Goal: Find specific page/section: Find specific page/section

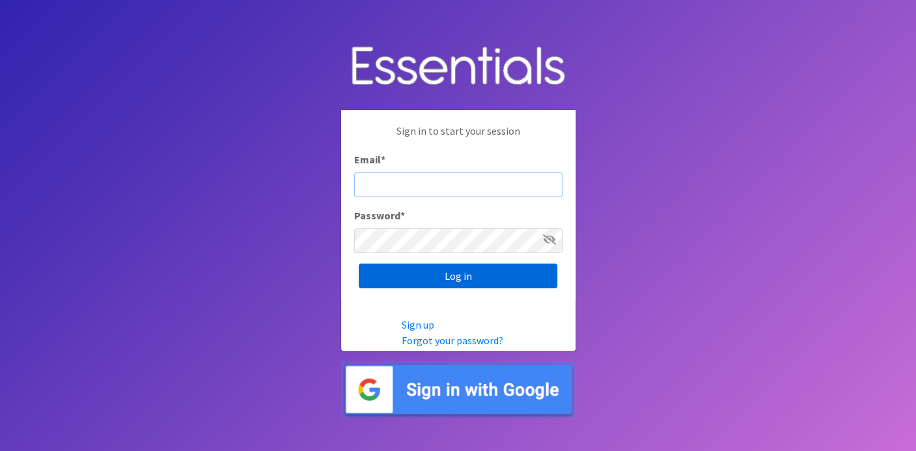
type input "deb@villagediaperbank.org"
click at [454, 275] on input "Log in" at bounding box center [458, 276] width 198 height 25
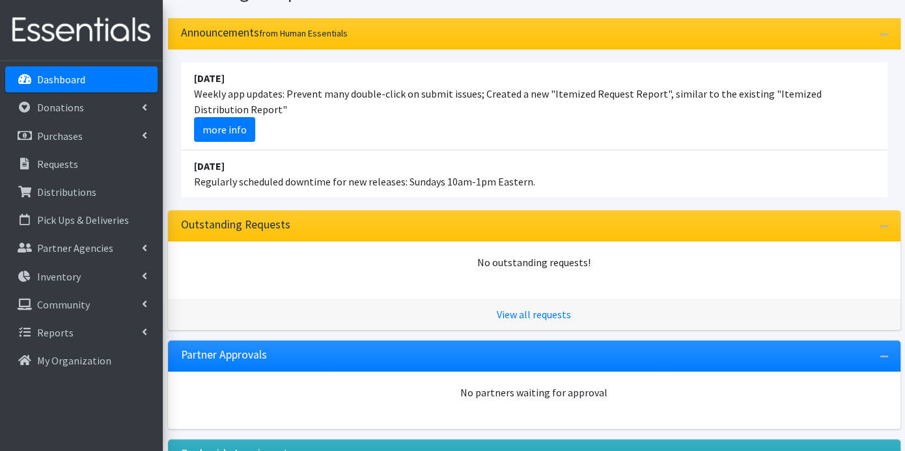
scroll to position [243, 0]
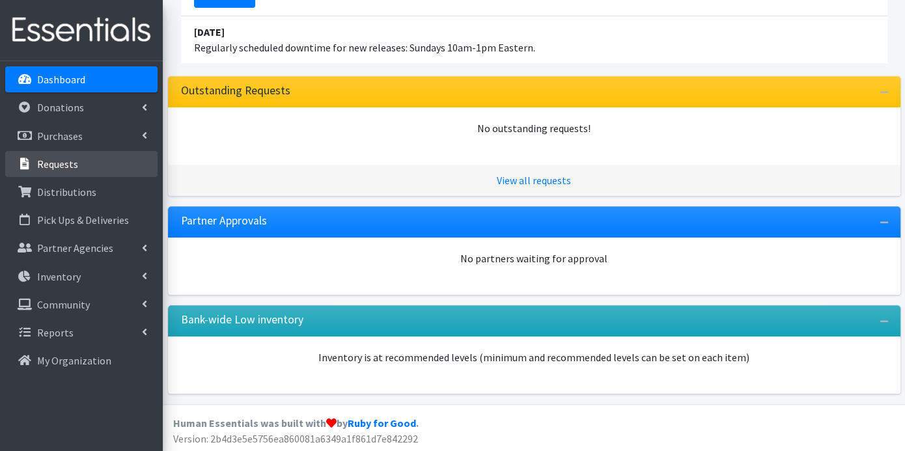
click at [81, 161] on link "Requests" at bounding box center [81, 164] width 152 height 26
